Goal: Information Seeking & Learning: Learn about a topic

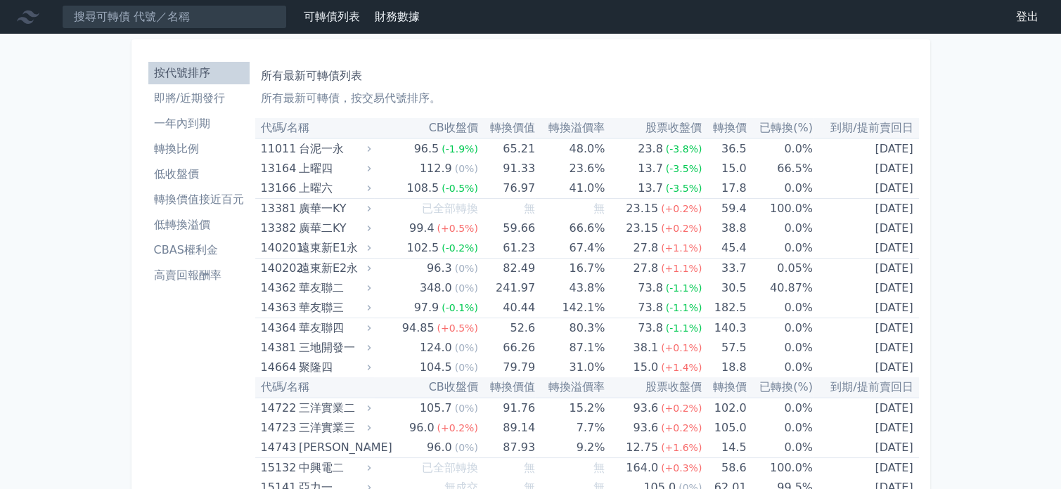
click at [186, 221] on li "低轉換溢價" at bounding box center [198, 224] width 101 height 17
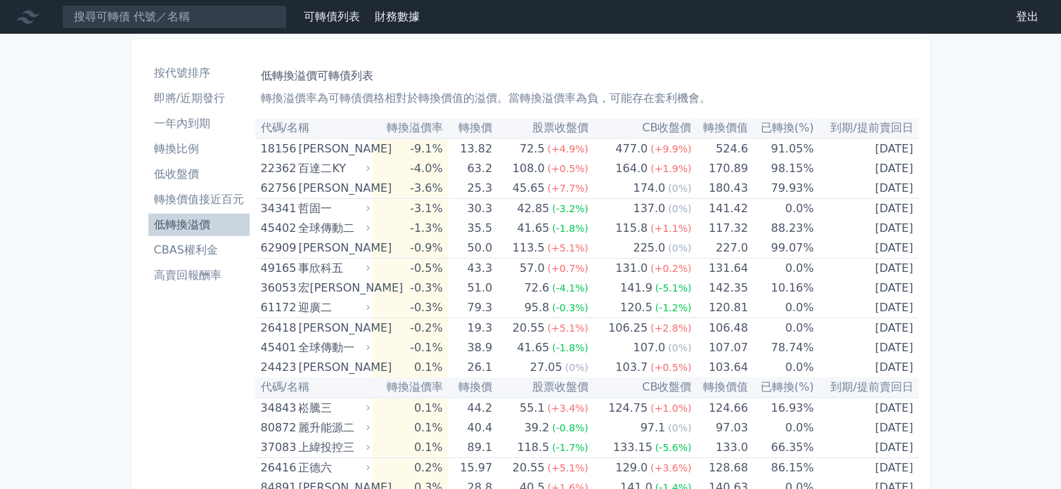
click at [205, 227] on li "低轉換溢價" at bounding box center [198, 224] width 101 height 17
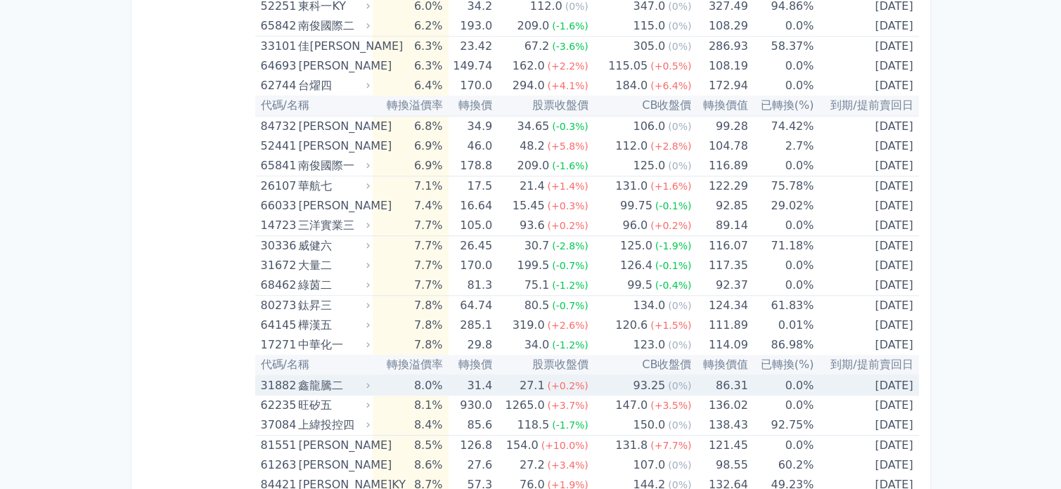
scroll to position [1335, 0]
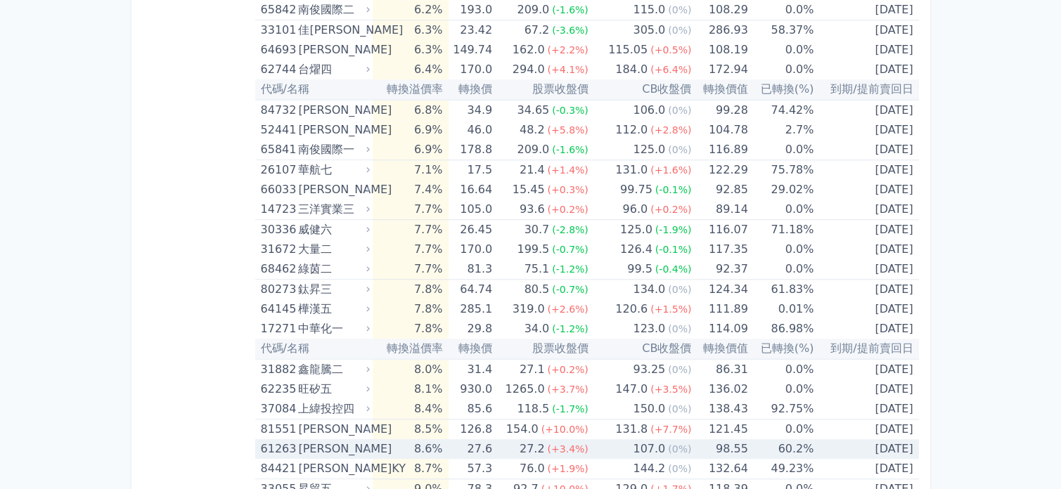
click at [644, 453] on div "107.0" at bounding box center [649, 449] width 38 height 20
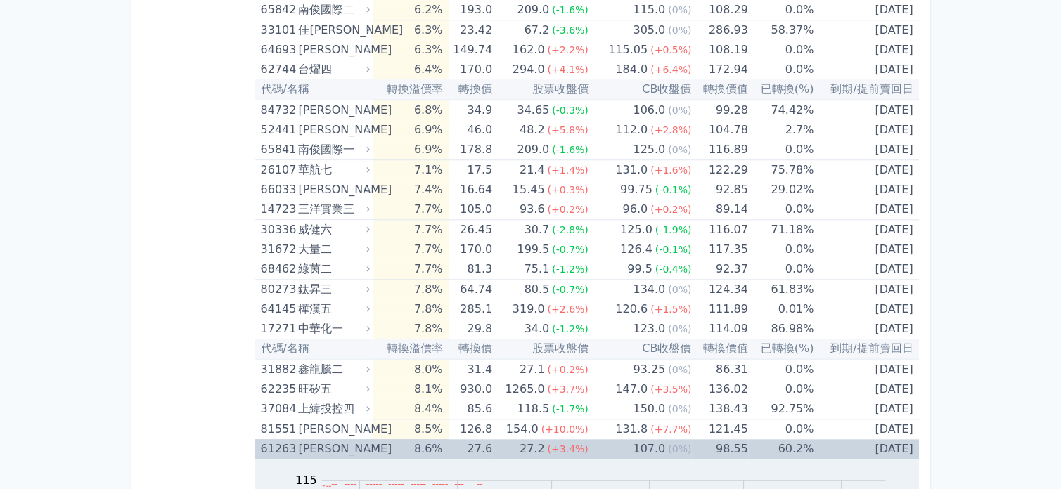
scroll to position [1616, 0]
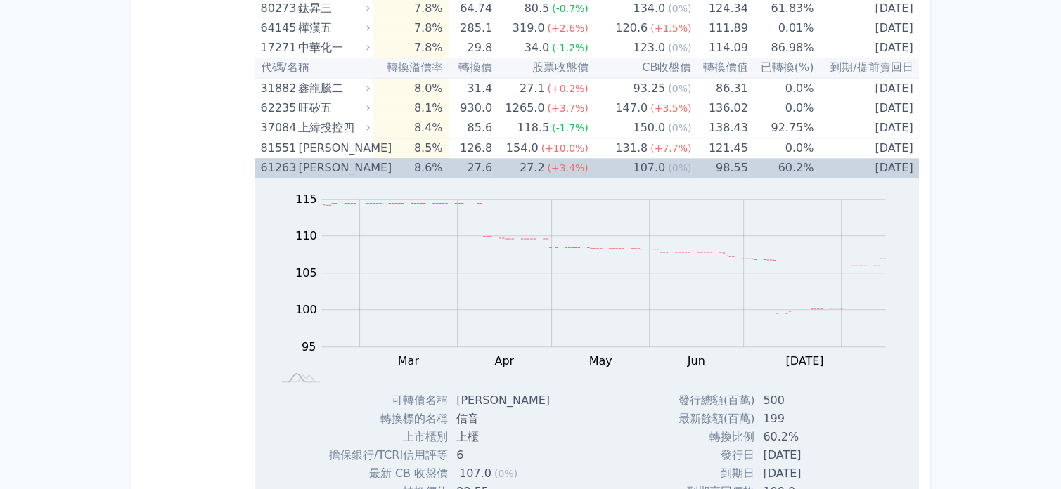
click at [622, 160] on td "107.0 (0%)" at bounding box center [639, 168] width 103 height 20
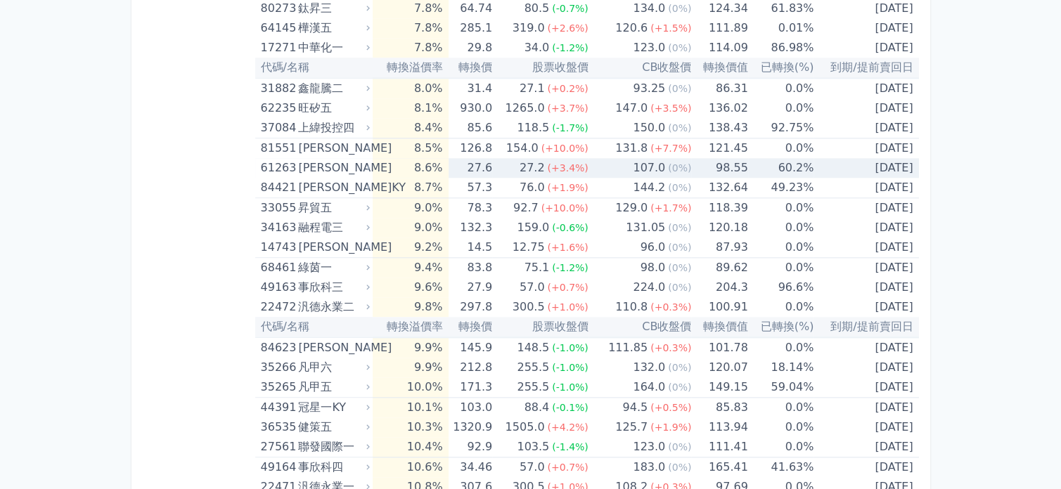
click at [622, 162] on td "107.0 (0%)" at bounding box center [639, 168] width 103 height 20
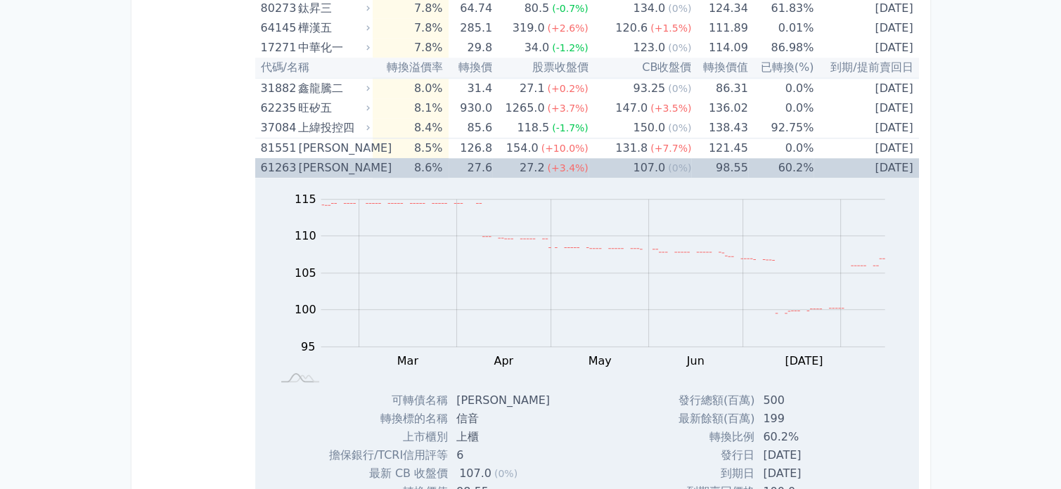
click at [622, 162] on td "107.0 (0%)" at bounding box center [639, 168] width 103 height 20
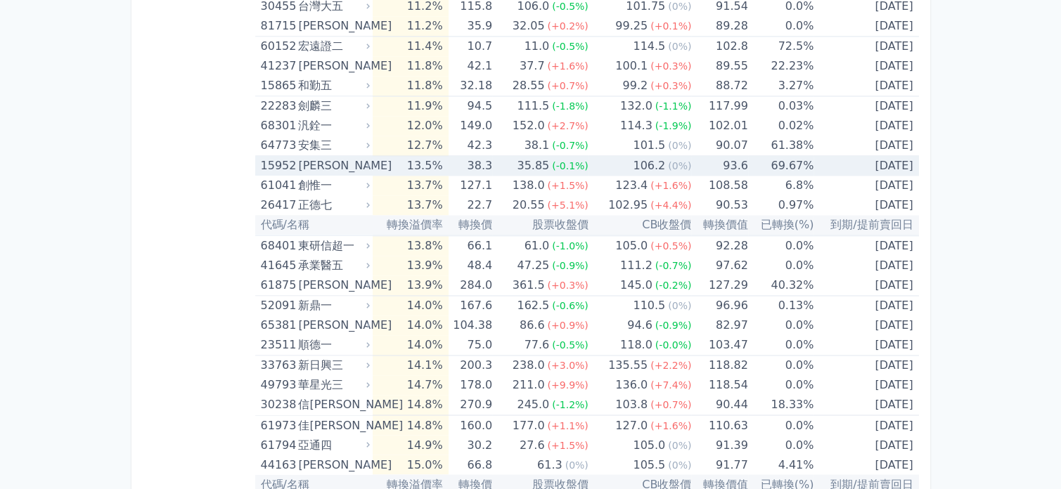
scroll to position [2319, 0]
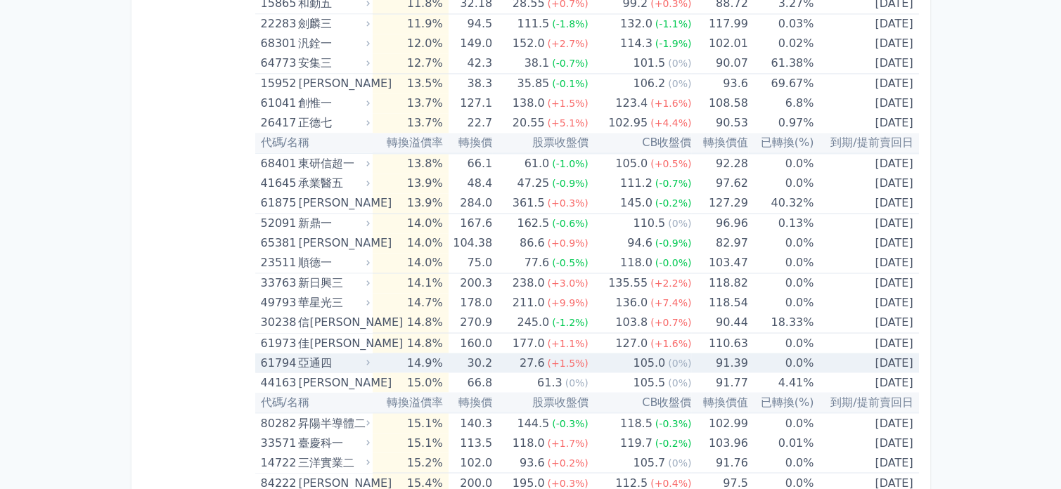
click at [335, 353] on div "亞通四" at bounding box center [332, 363] width 69 height 20
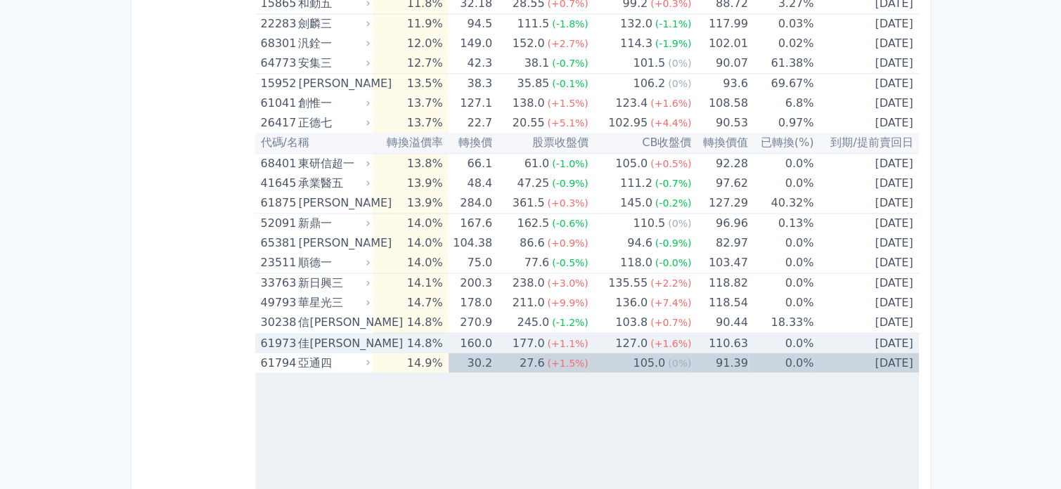
click at [335, 343] on div "佳[PERSON_NAME]" at bounding box center [332, 343] width 69 height 20
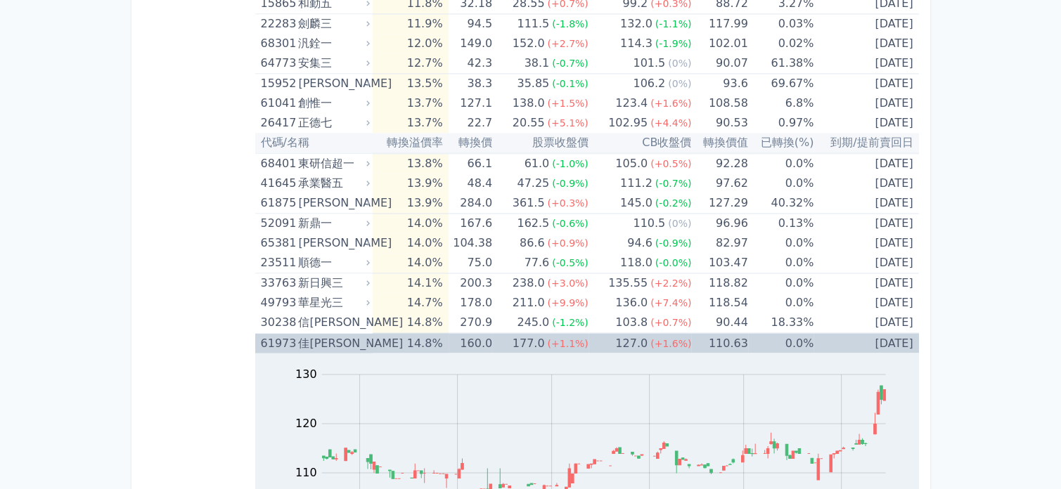
click at [333, 342] on div "佳[PERSON_NAME]" at bounding box center [332, 343] width 69 height 20
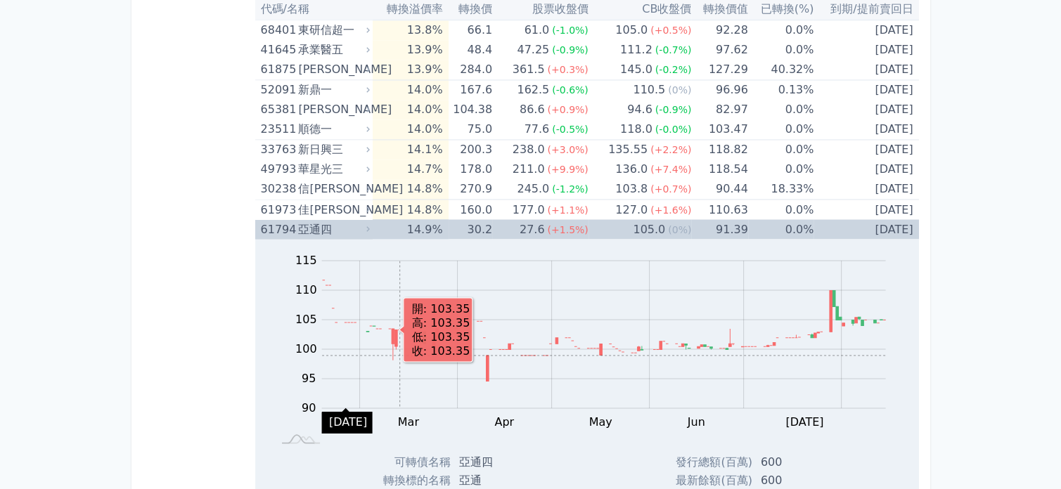
scroll to position [2460, 0]
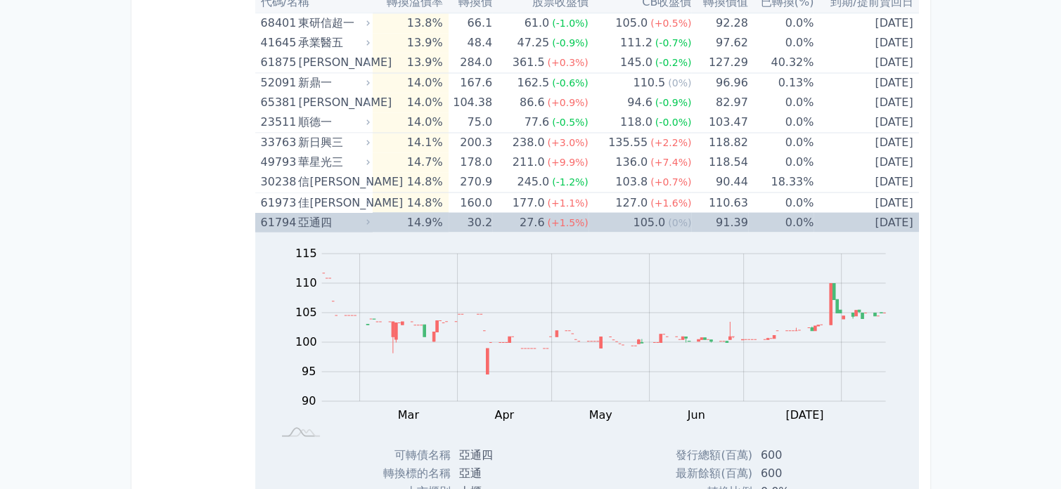
click at [388, 219] on td "14.9%" at bounding box center [409, 222] width 75 height 20
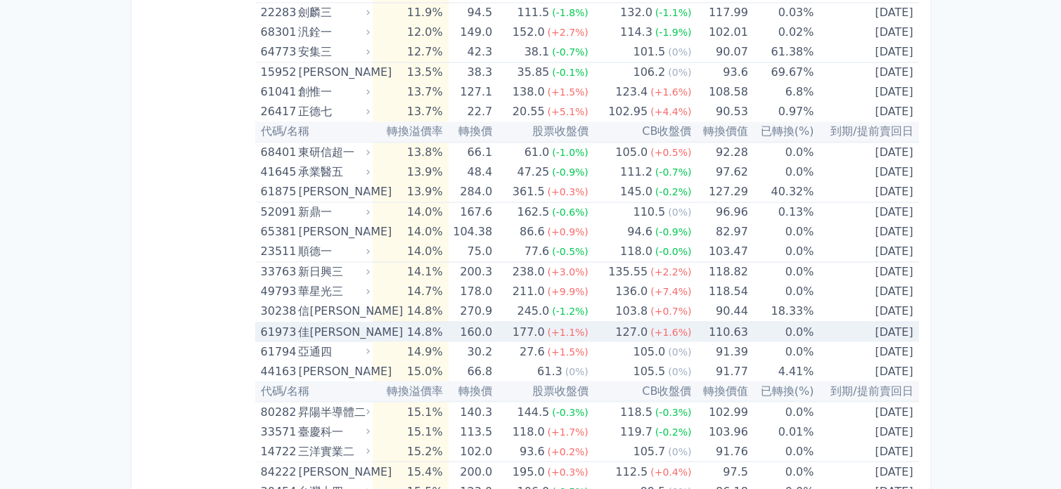
scroll to position [2319, 0]
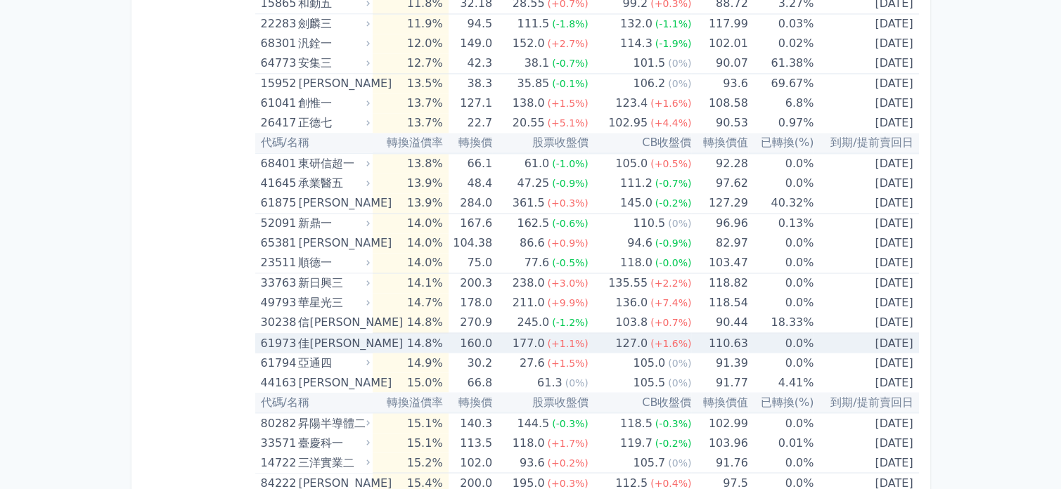
click at [410, 337] on td "14.8%" at bounding box center [409, 343] width 75 height 20
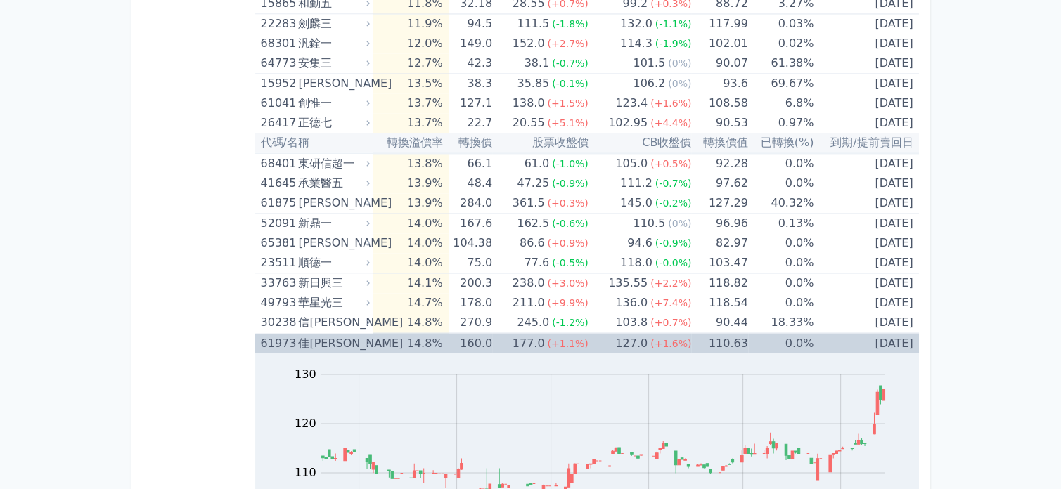
scroll to position [2390, 0]
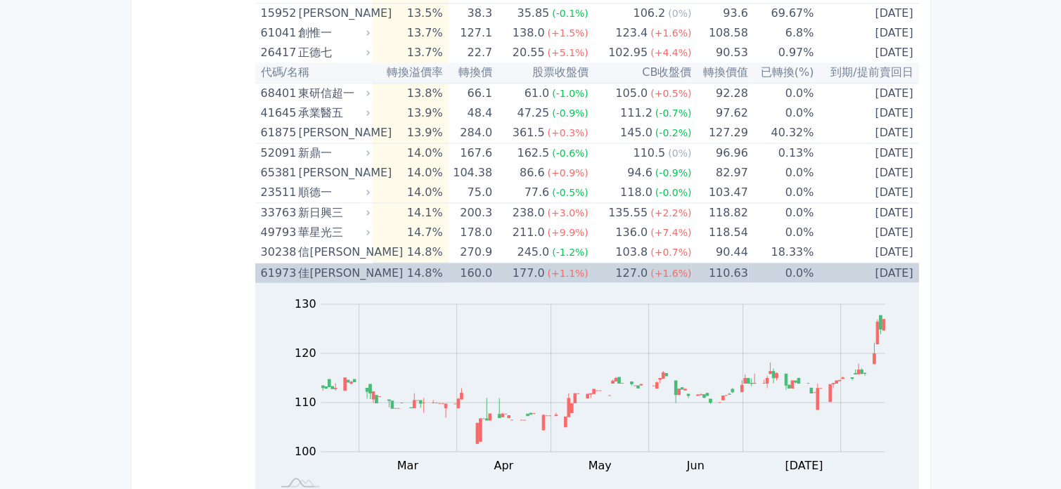
click at [358, 263] on div "佳[PERSON_NAME]" at bounding box center [332, 273] width 69 height 20
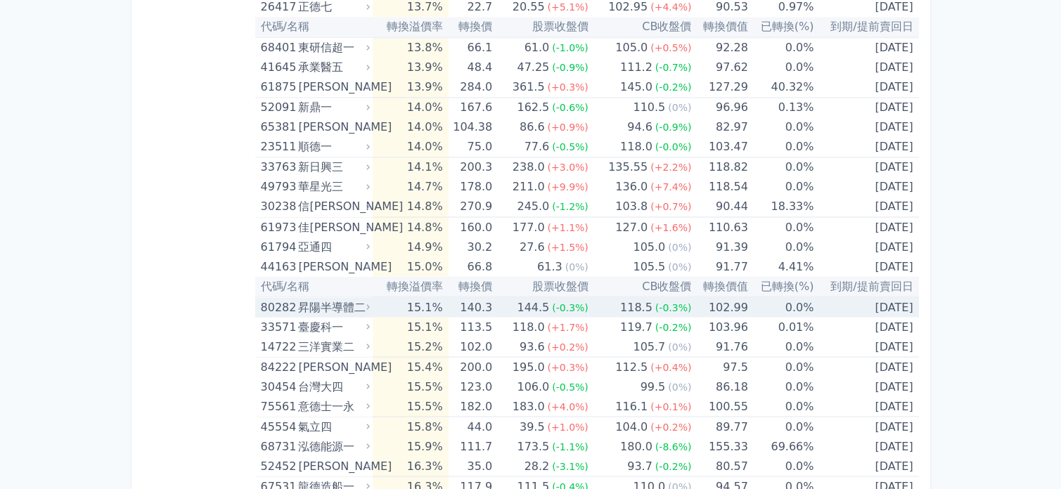
scroll to position [2460, 0]
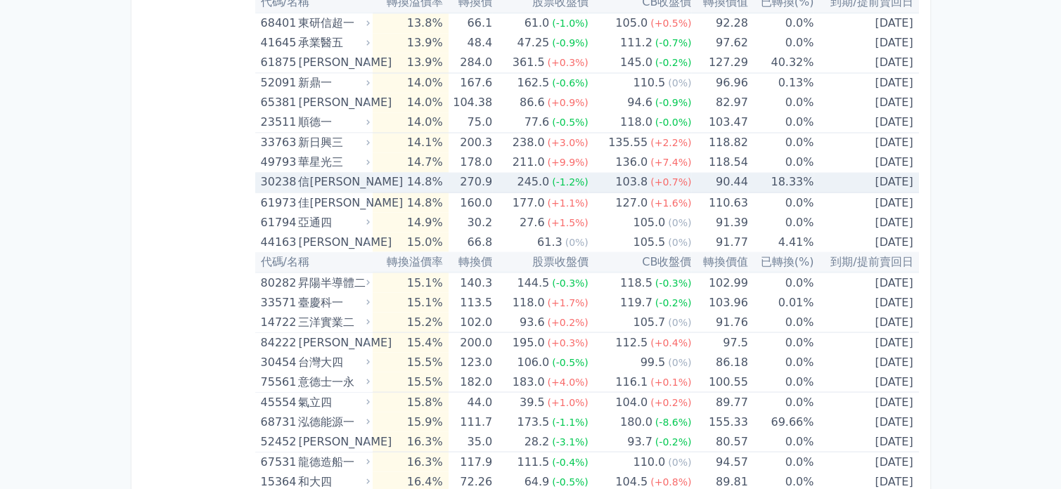
click at [540, 172] on div "245.0" at bounding box center [533, 182] width 38 height 20
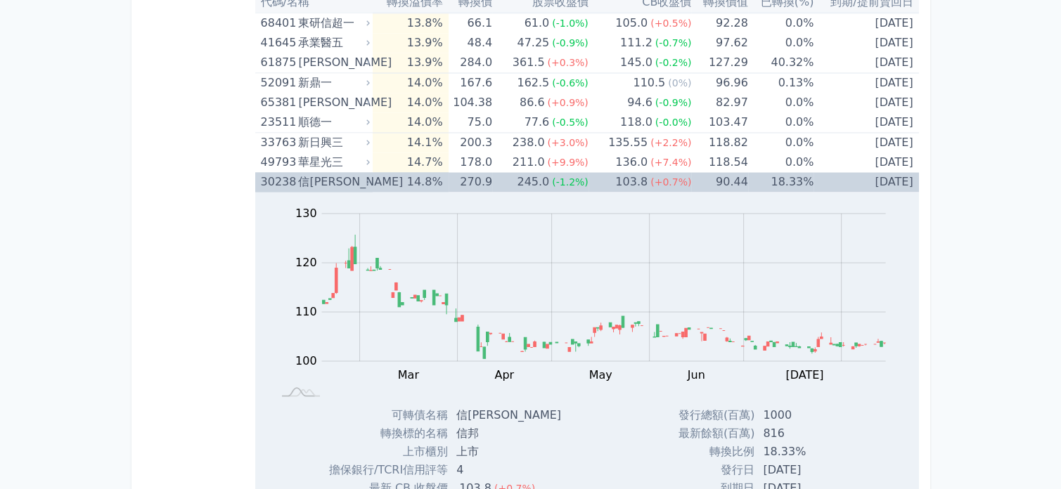
click at [540, 172] on div "245.0" at bounding box center [533, 182] width 38 height 20
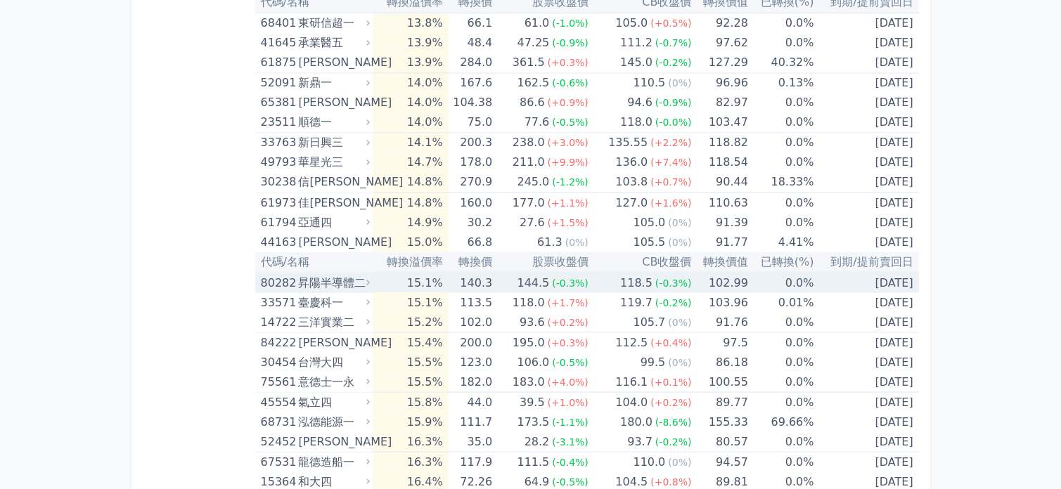
click at [524, 281] on div "144.5" at bounding box center [533, 283] width 38 height 20
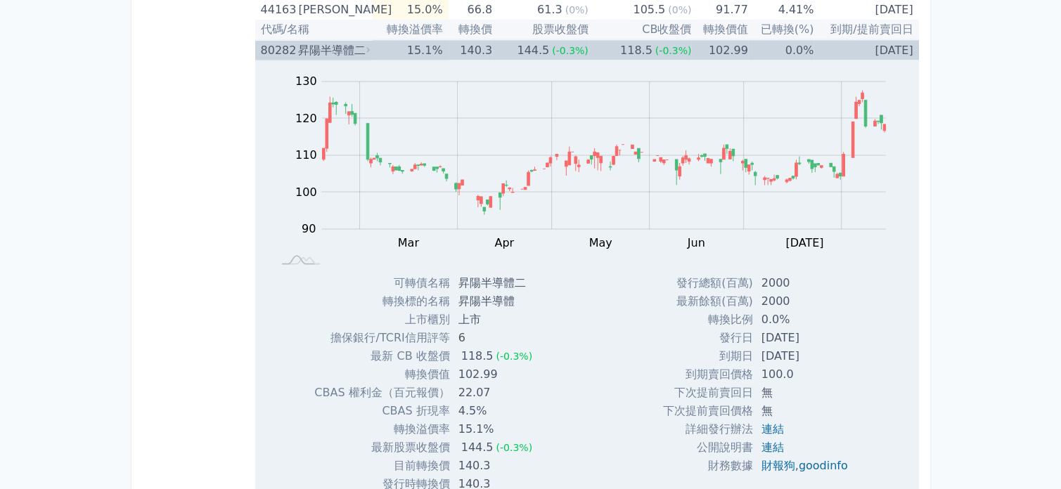
scroll to position [2671, 0]
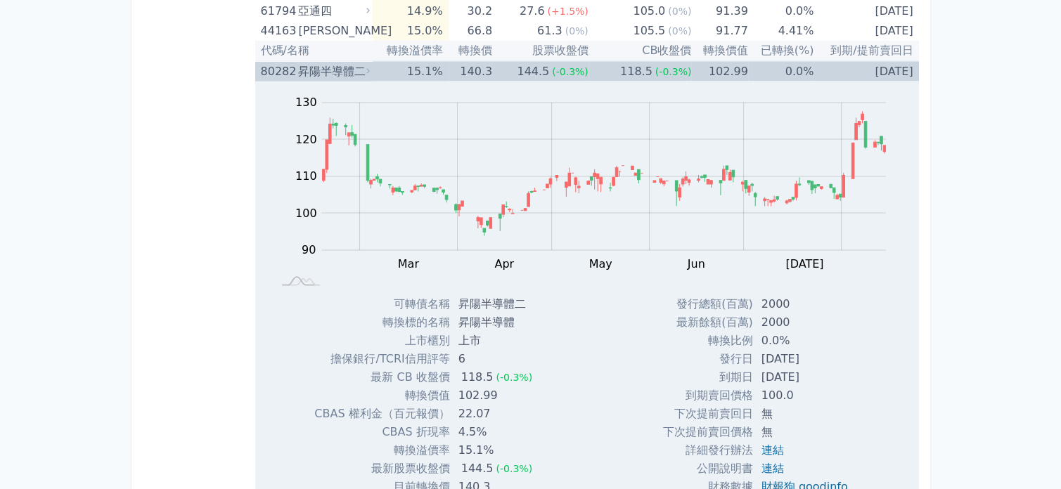
click at [419, 67] on td "15.1%" at bounding box center [409, 71] width 75 height 20
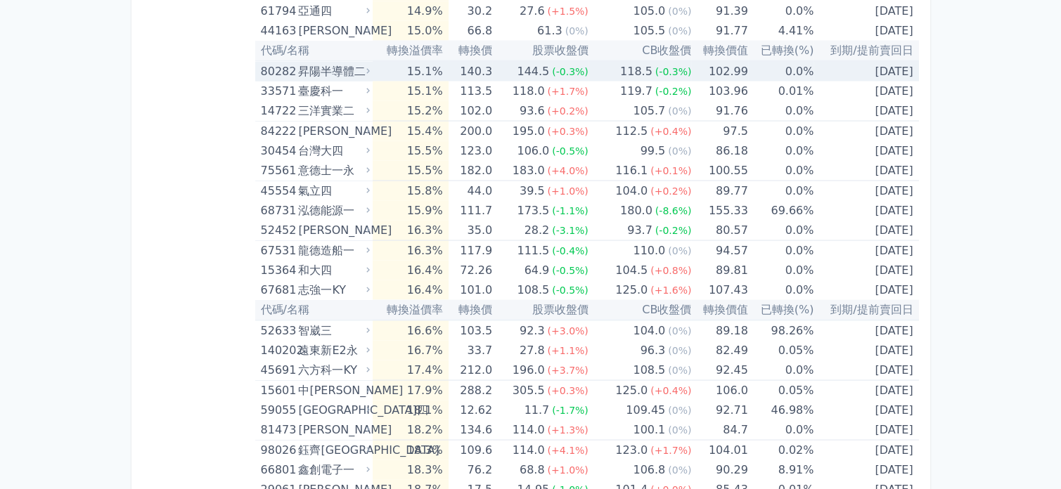
click at [447, 61] on td "15.1%" at bounding box center [409, 71] width 75 height 20
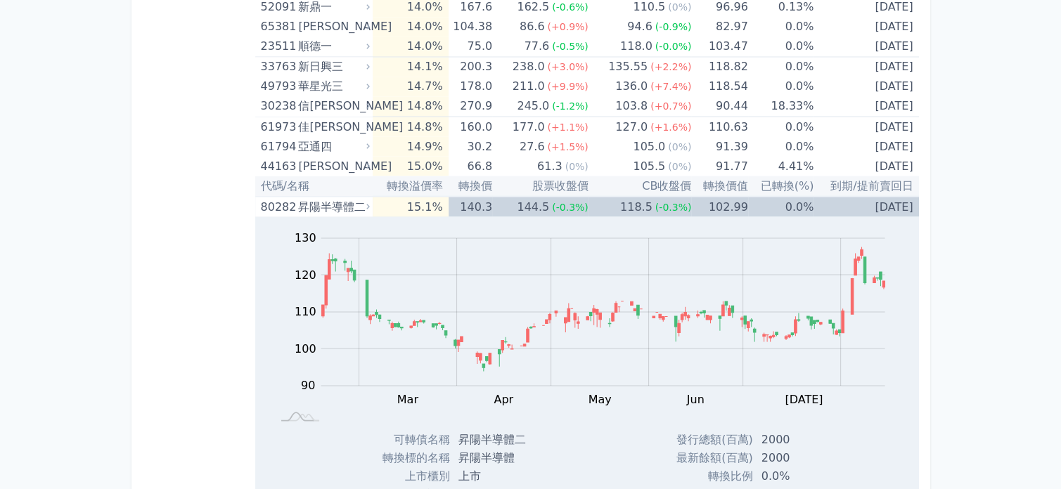
scroll to position [2530, 0]
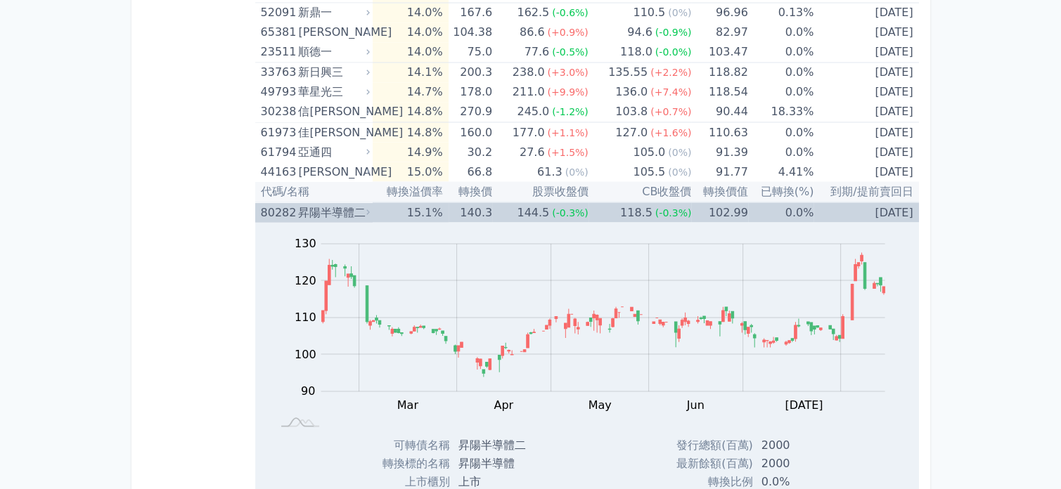
click at [298, 202] on div "昇陽半導體二" at bounding box center [332, 212] width 69 height 20
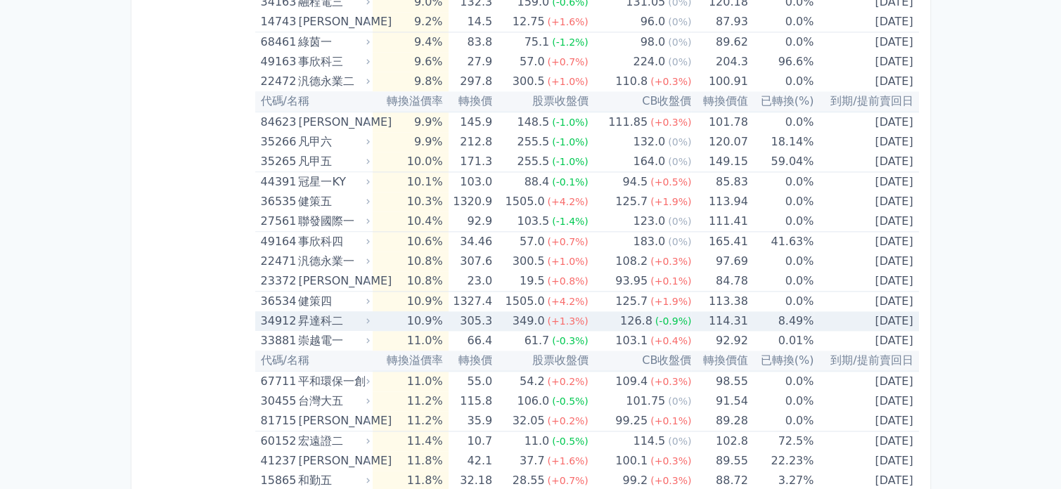
scroll to position [1827, 0]
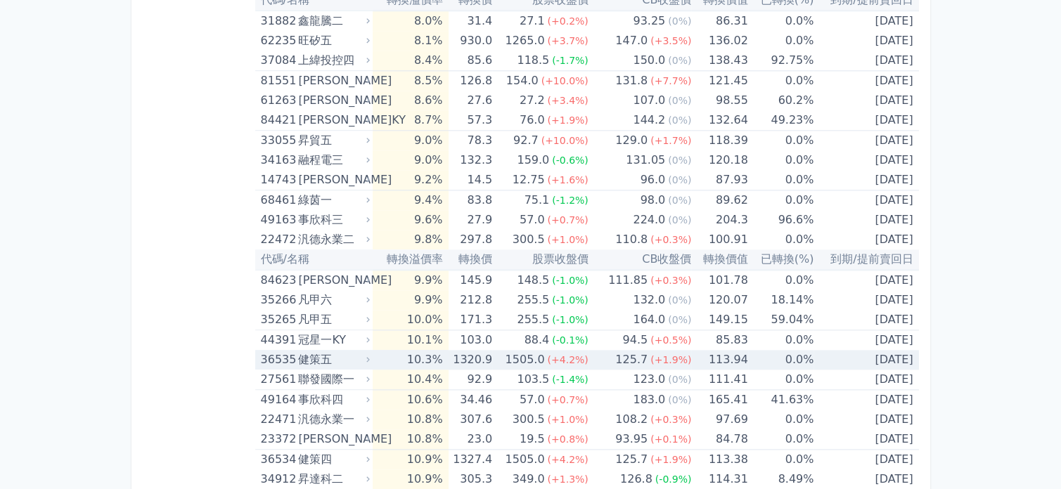
scroll to position [1546, 0]
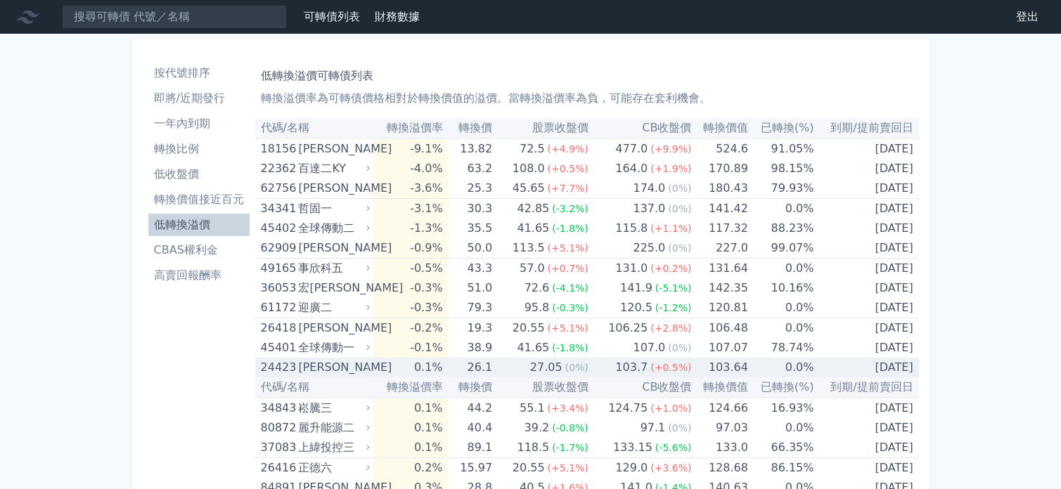
scroll to position [70, 0]
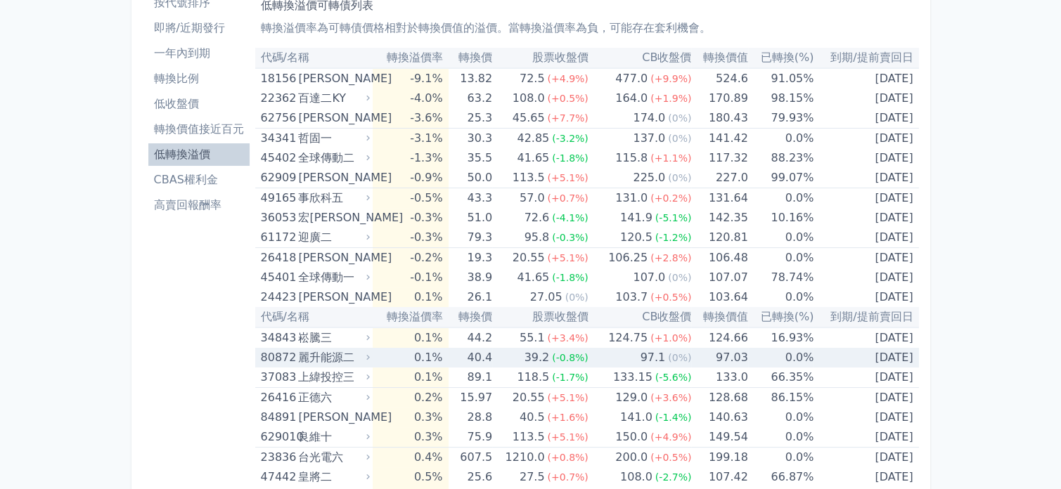
click at [670, 354] on span "(0%)" at bounding box center [679, 357] width 23 height 11
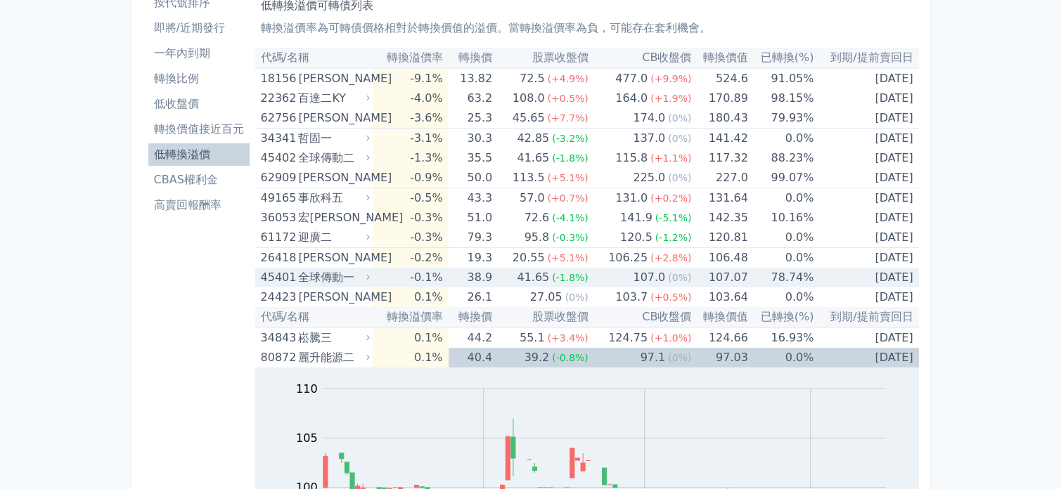
scroll to position [281, 0]
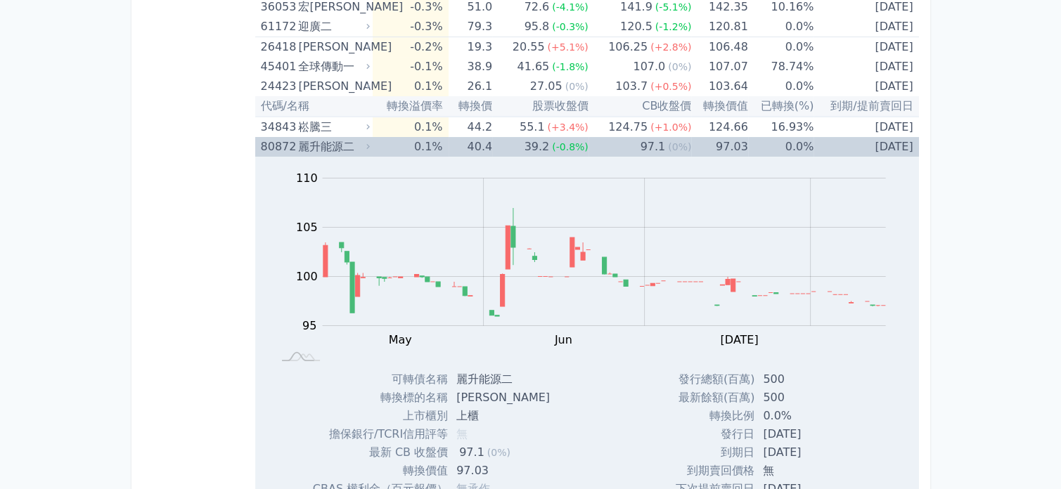
click at [551, 144] on div "39.2" at bounding box center [536, 147] width 31 height 20
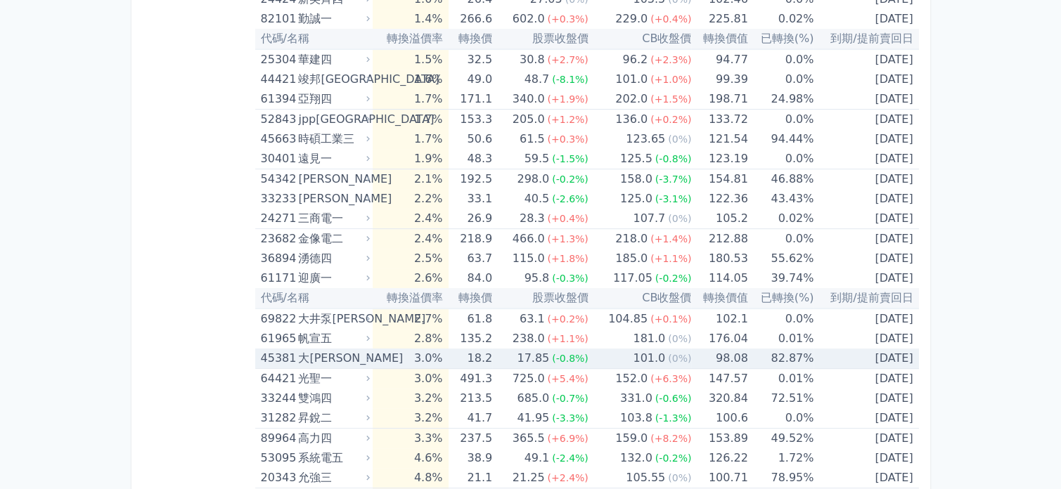
scroll to position [633, 0]
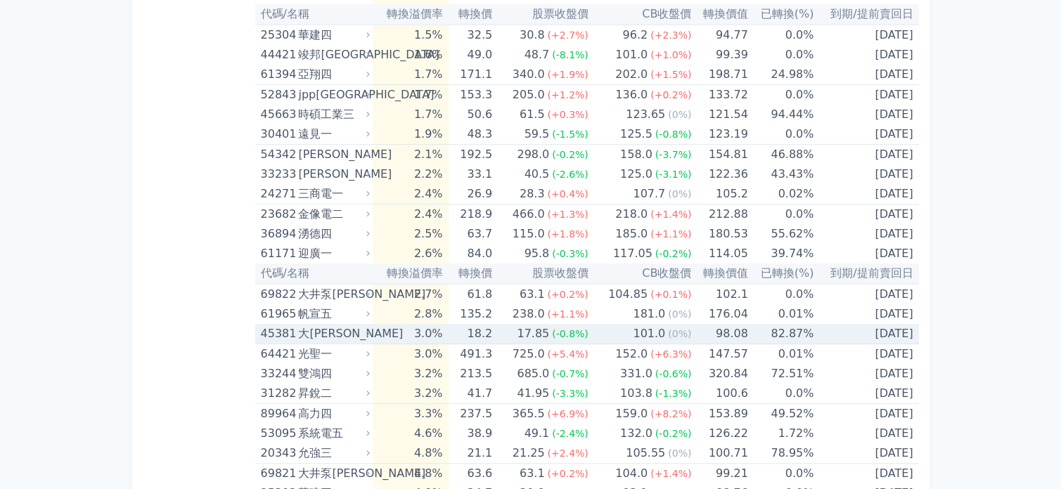
click at [583, 334] on span "(-0.8%)" at bounding box center [570, 333] width 37 height 11
click at [564, 334] on span "(-0.8%)" at bounding box center [570, 333] width 37 height 11
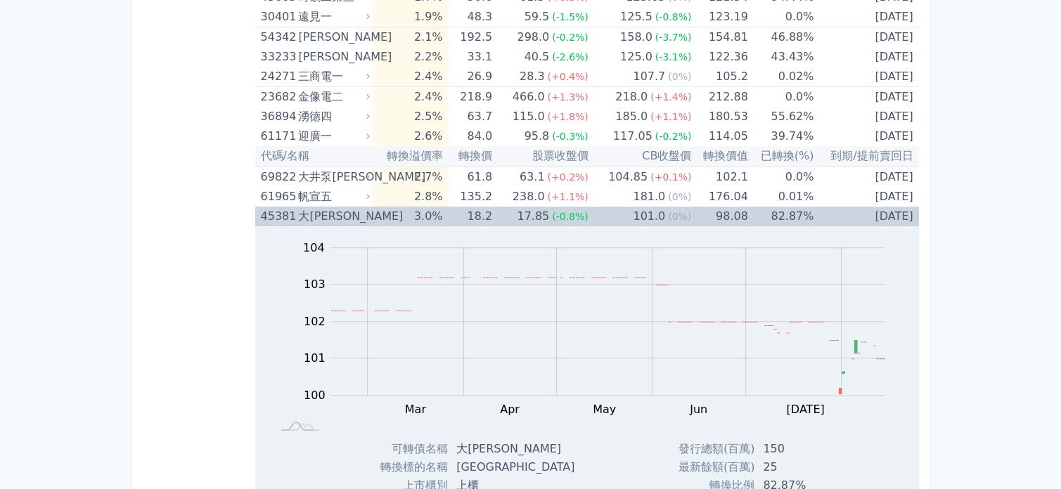
scroll to position [773, 0]
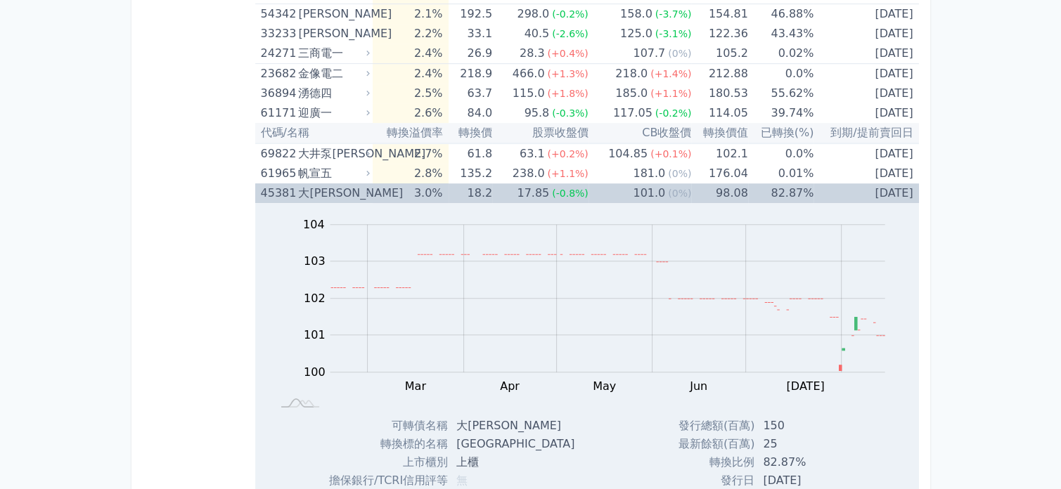
click at [559, 193] on span "(-0.8%)" at bounding box center [570, 193] width 37 height 11
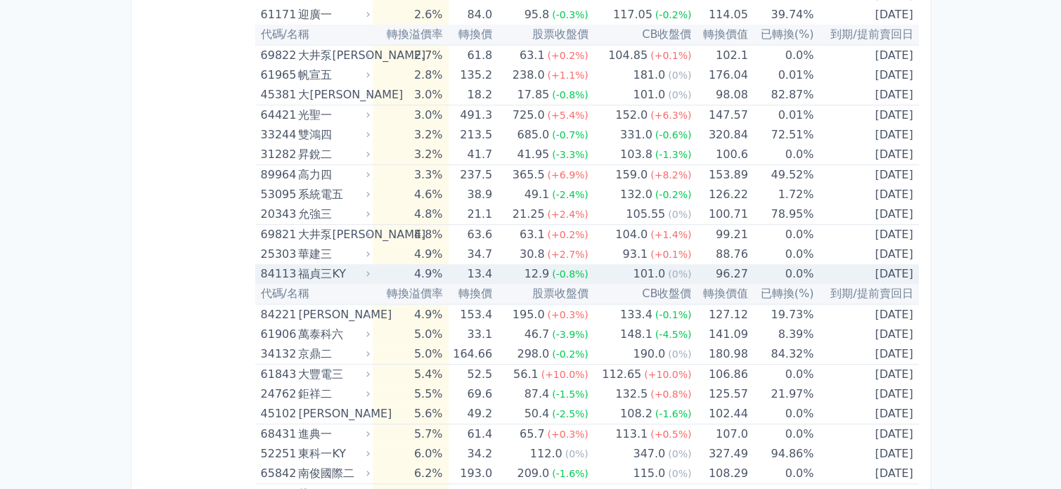
scroll to position [984, 0]
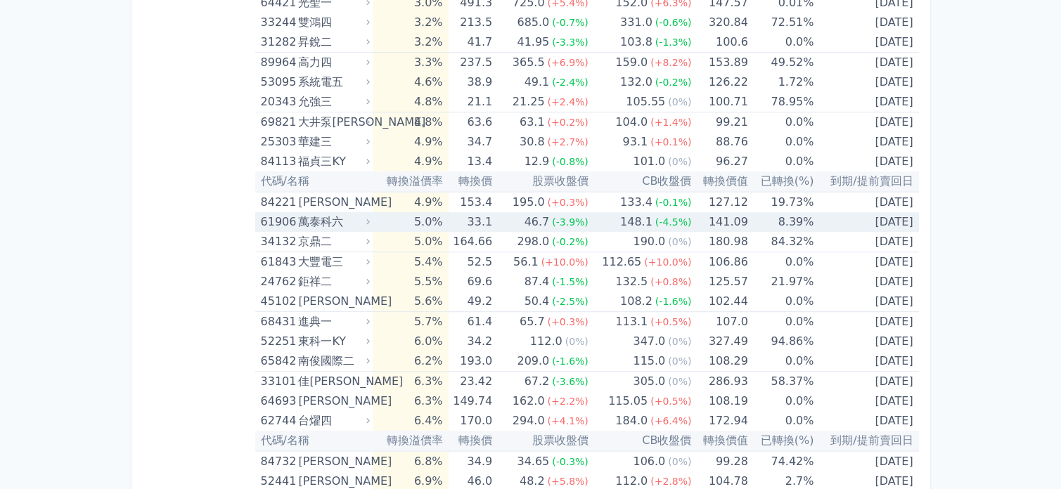
click at [587, 221] on span "(-3.9%)" at bounding box center [570, 221] width 37 height 11
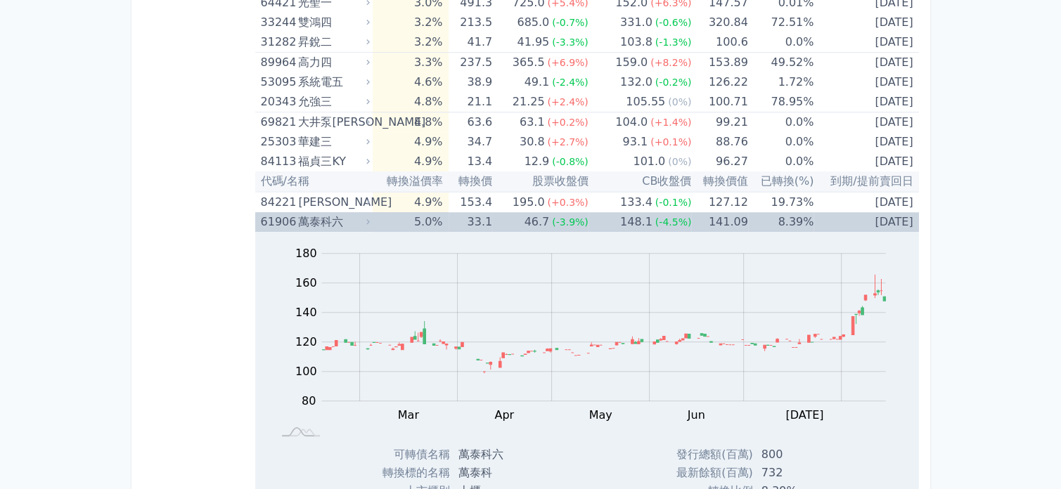
click at [552, 219] on div "46.7" at bounding box center [536, 222] width 31 height 20
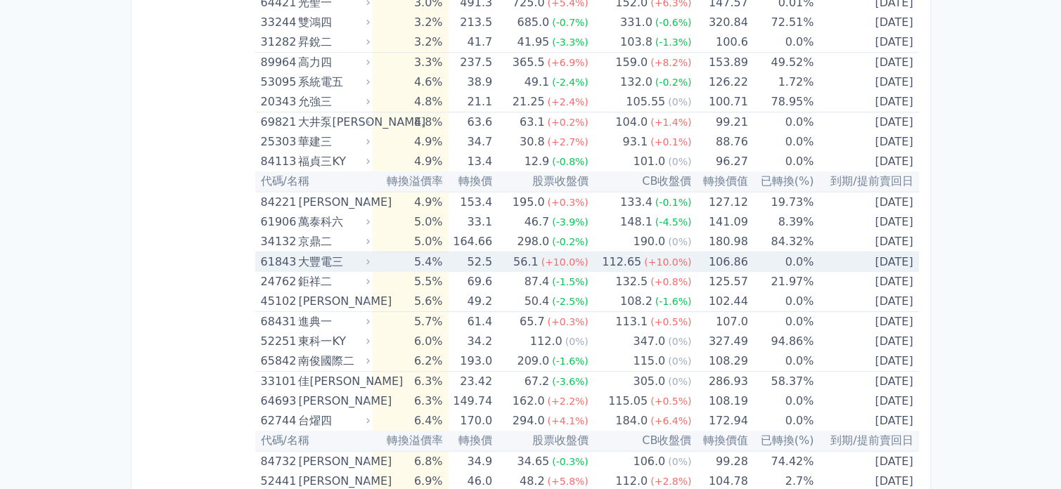
click at [541, 255] on div "56.1" at bounding box center [525, 262] width 31 height 20
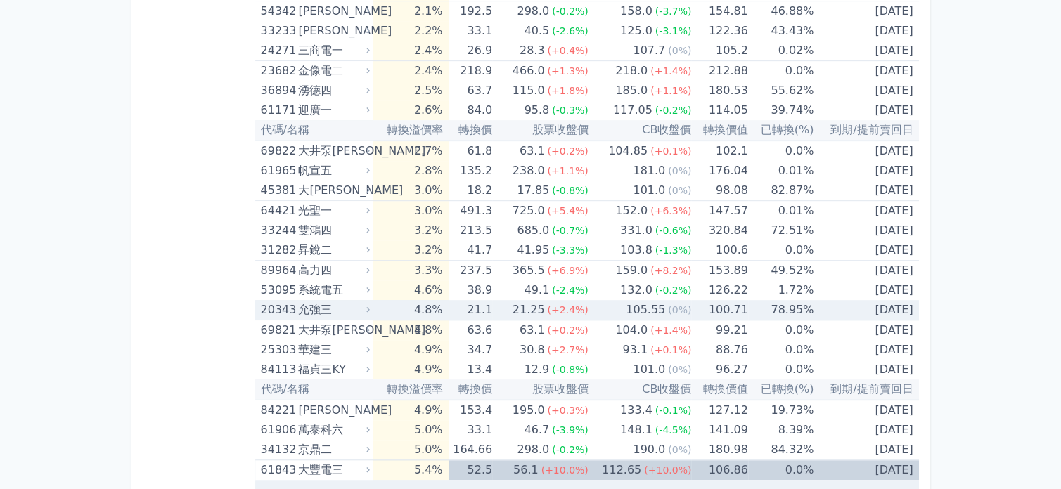
scroll to position [773, 0]
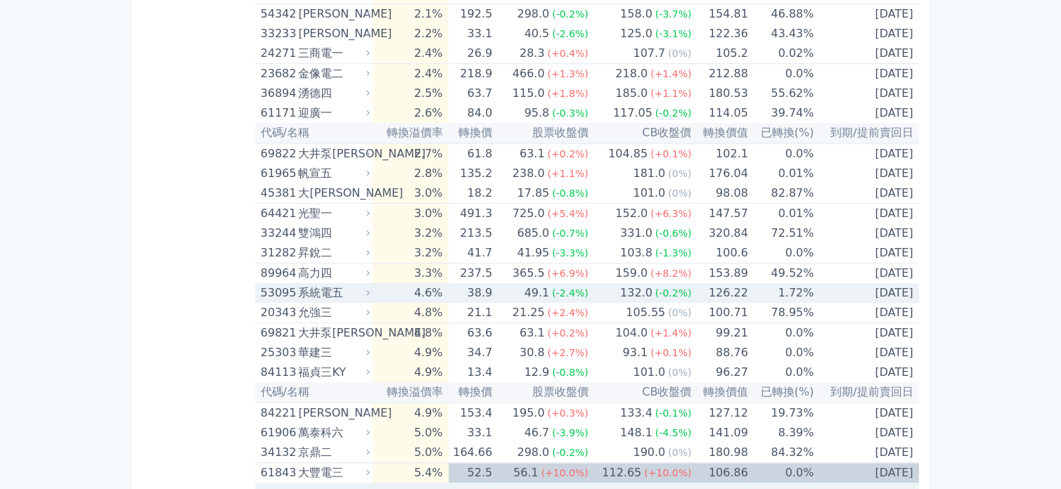
click at [380, 299] on td "4.6%" at bounding box center [409, 293] width 75 height 20
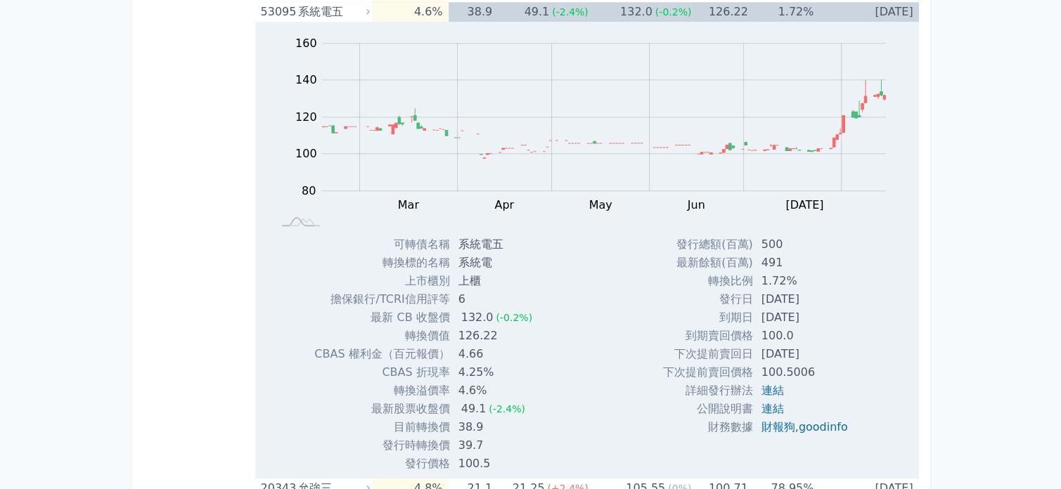
scroll to position [843, 0]
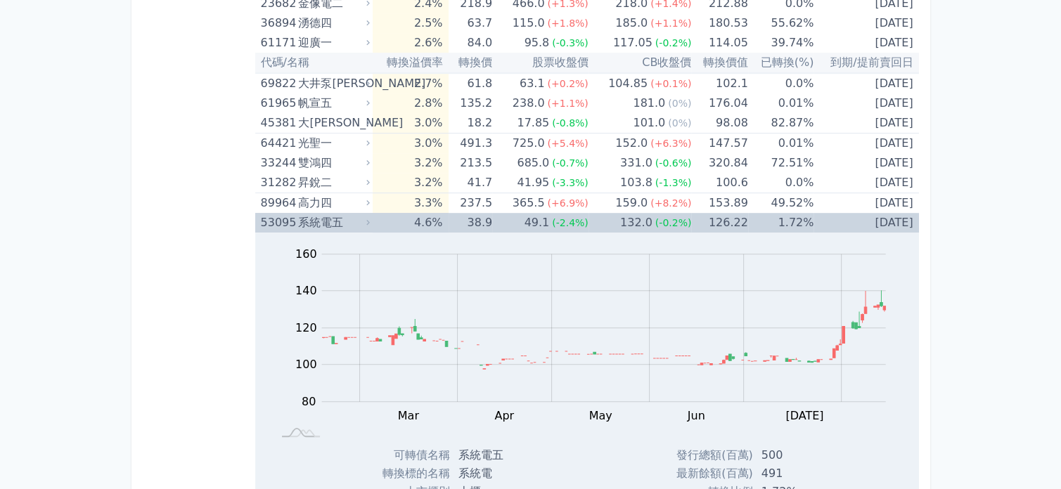
click at [382, 218] on td "4.6%" at bounding box center [409, 223] width 75 height 20
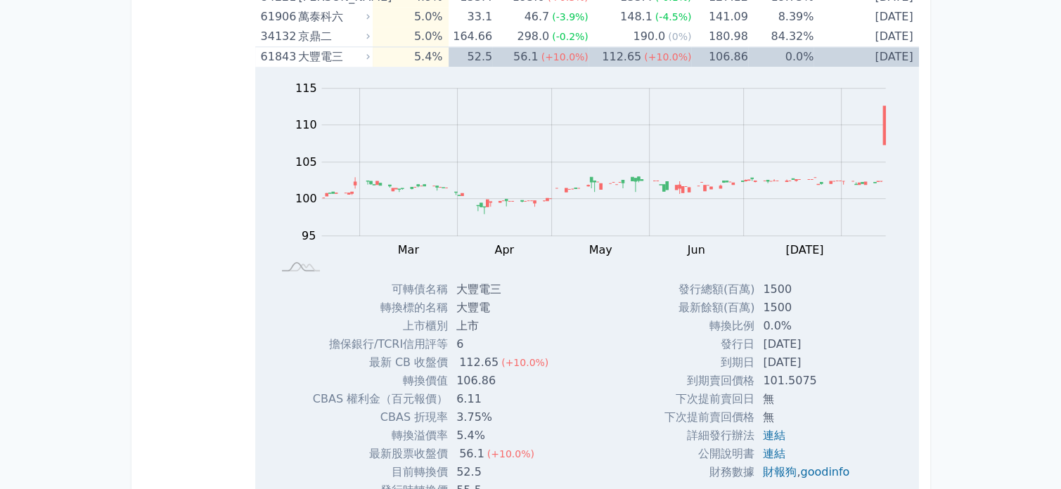
scroll to position [1195, 0]
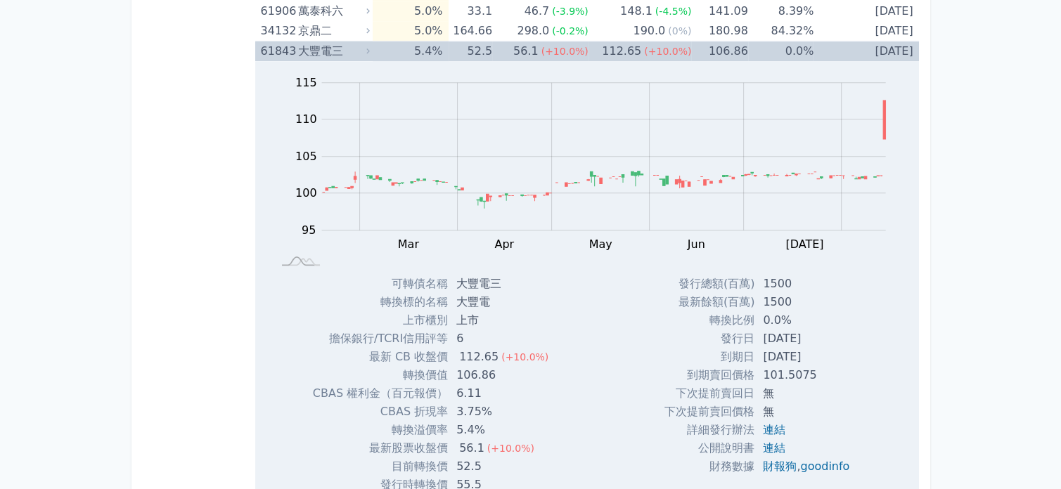
click at [372, 51] on icon at bounding box center [367, 50] width 9 height 9
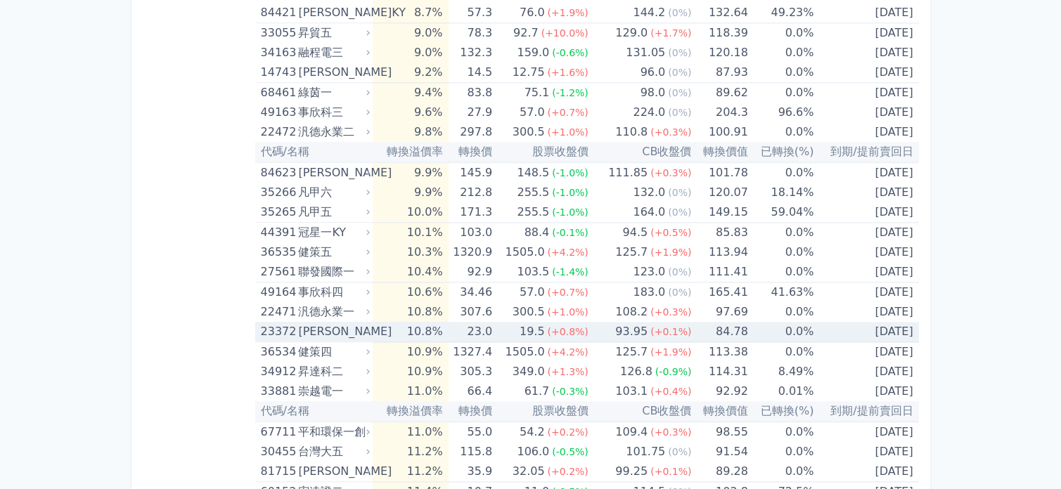
scroll to position [1827, 0]
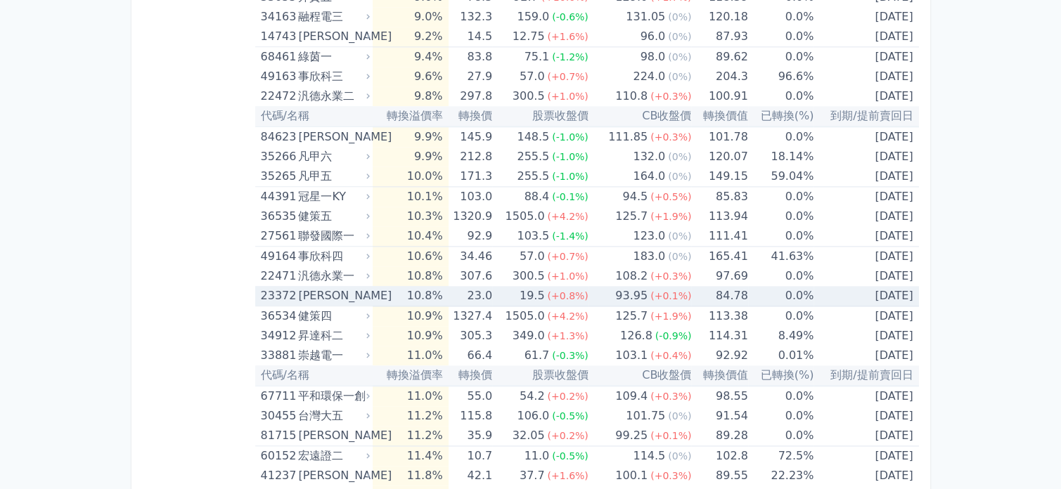
click at [432, 290] on td "10.8%" at bounding box center [409, 296] width 75 height 20
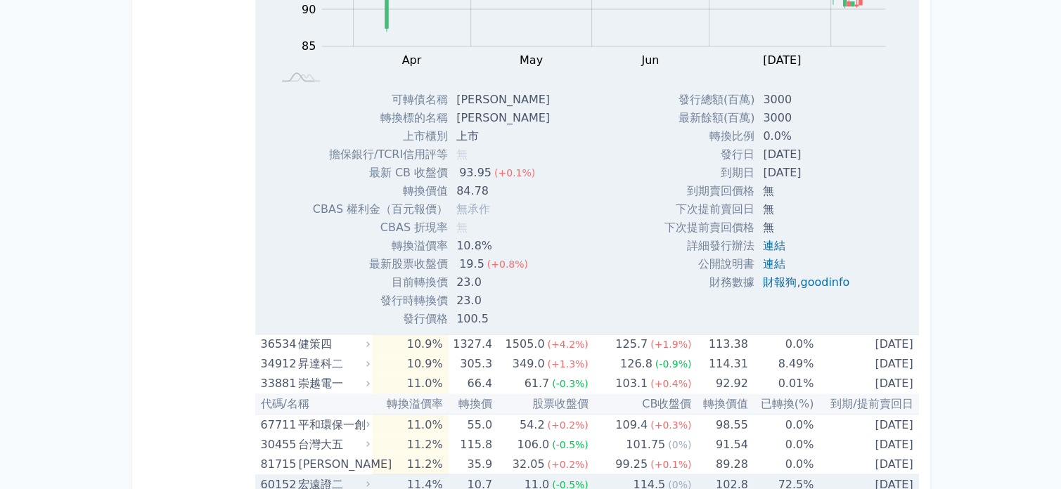
scroll to position [2390, 0]
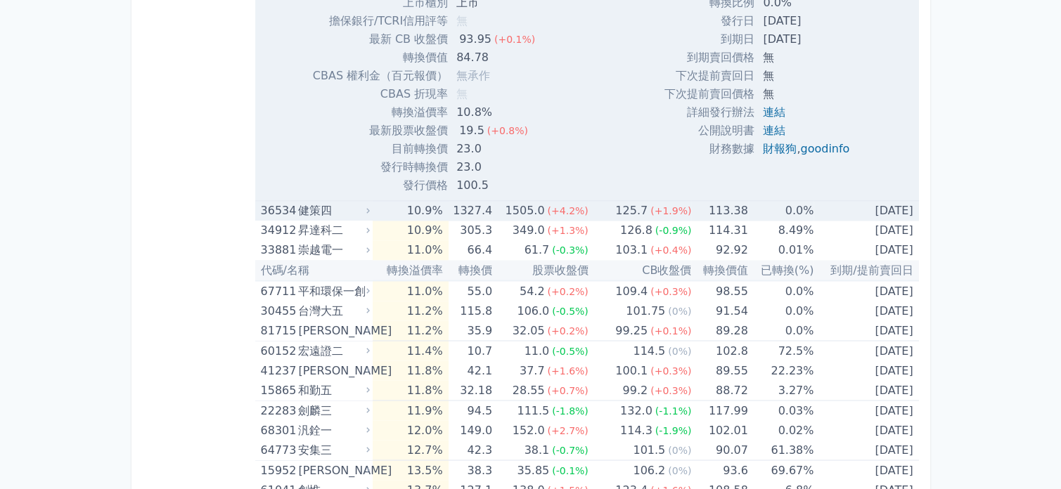
click at [332, 202] on div "健策四" at bounding box center [332, 211] width 69 height 20
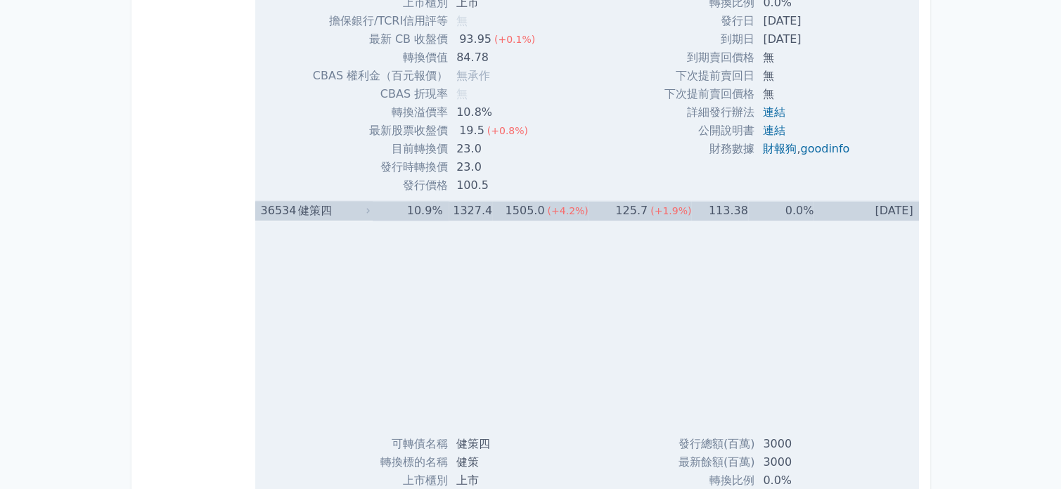
click at [469, 223] on div at bounding box center [586, 328] width 663 height 214
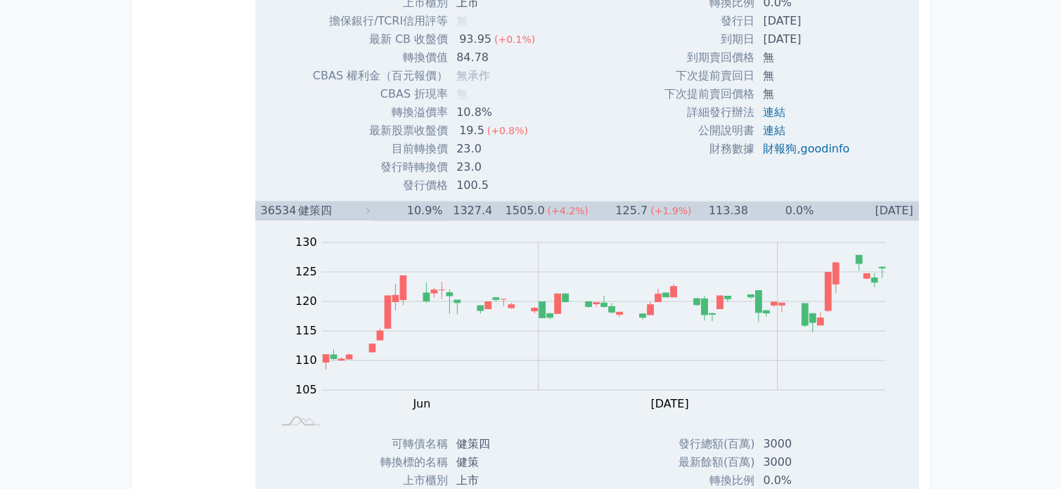
click at [447, 209] on td "10.9%" at bounding box center [409, 211] width 75 height 20
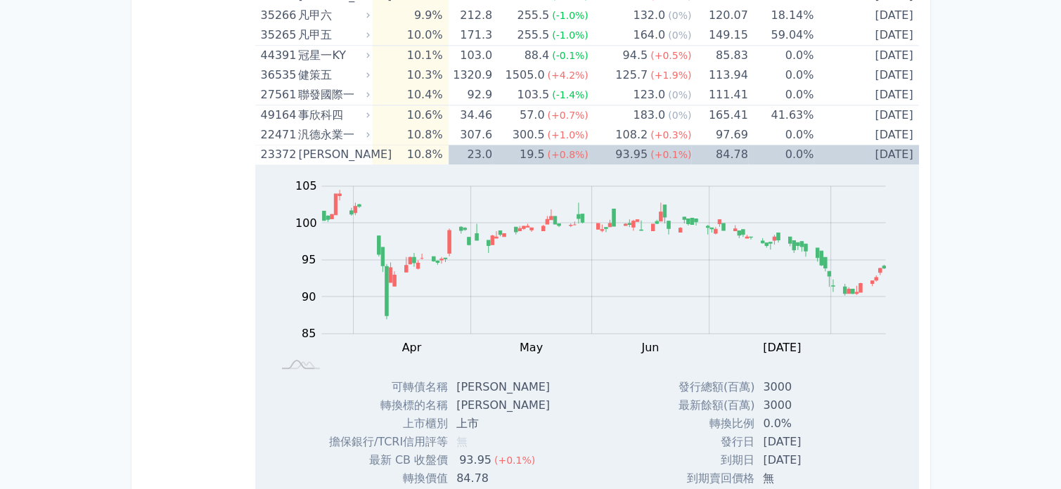
scroll to position [1968, 0]
click at [628, 149] on div "93.95" at bounding box center [631, 155] width 38 height 20
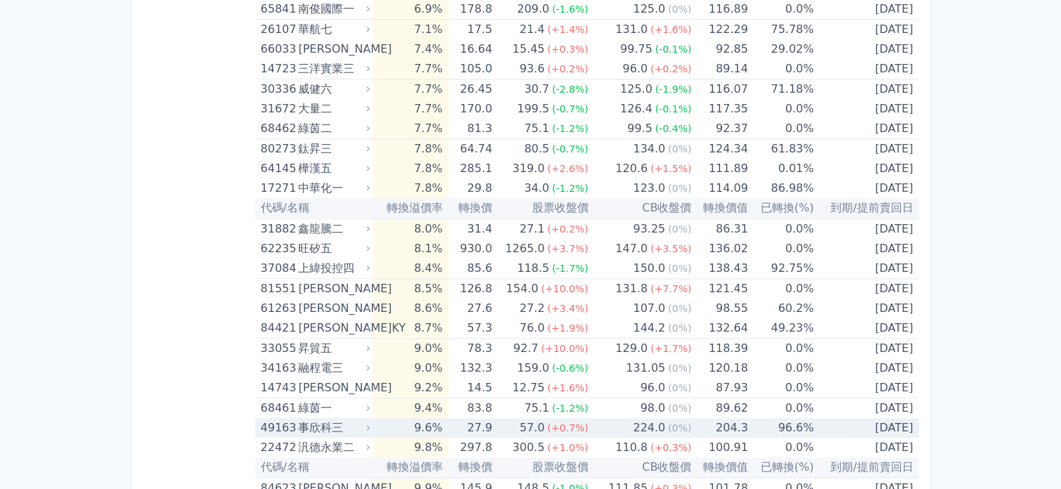
scroll to position [1616, 0]
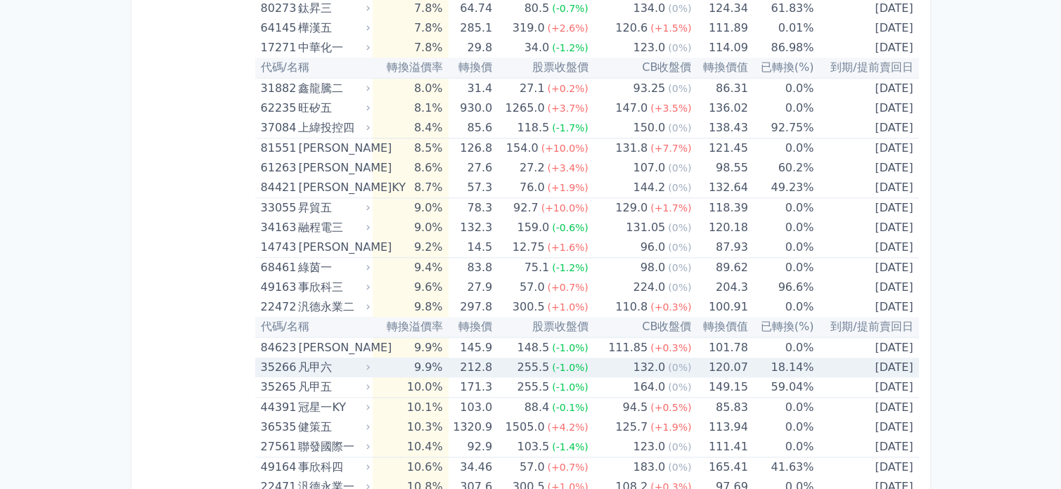
scroll to position [2044, 0]
